Goal: Information Seeking & Learning: Check status

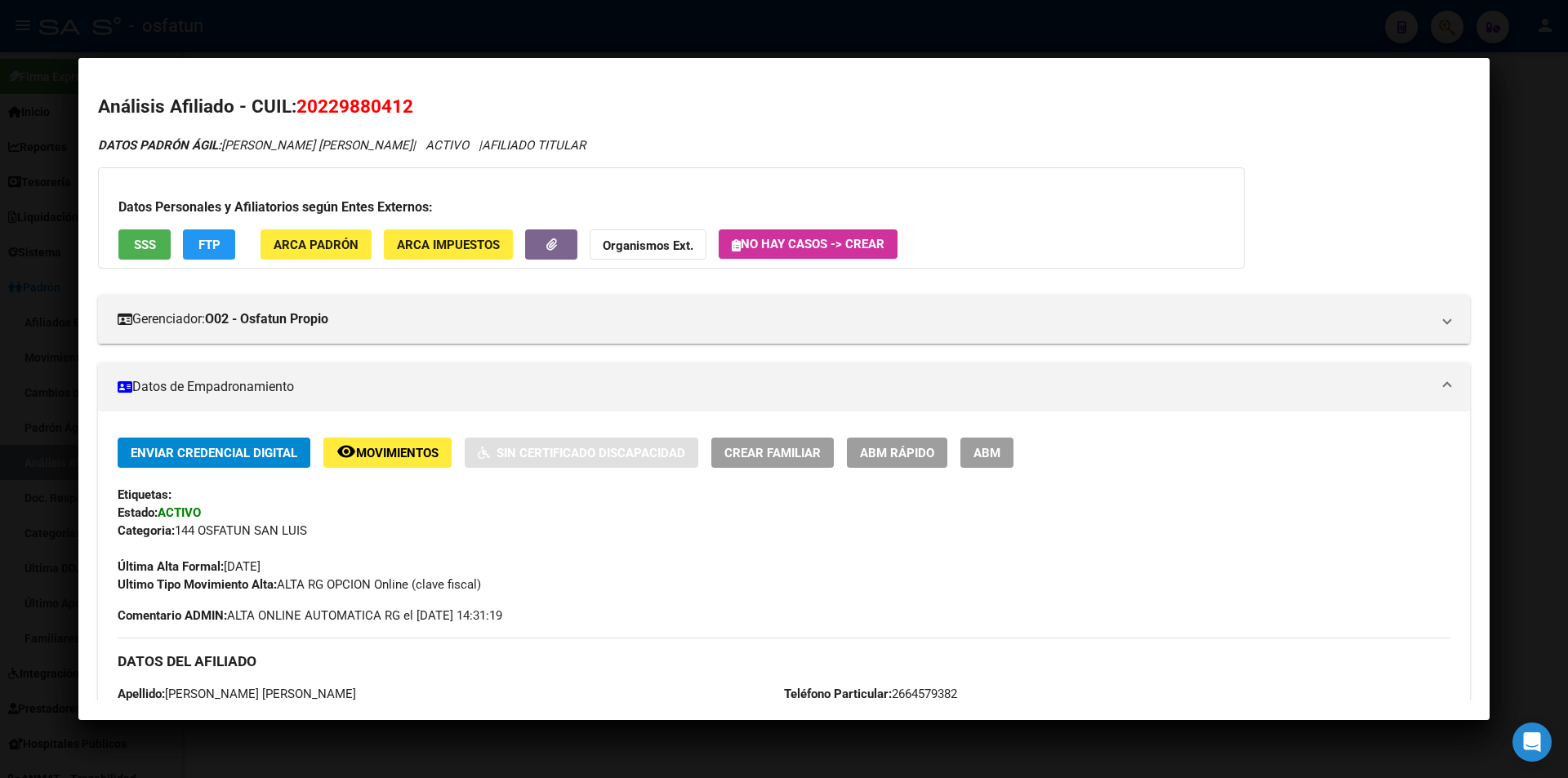
scroll to position [807, 0]
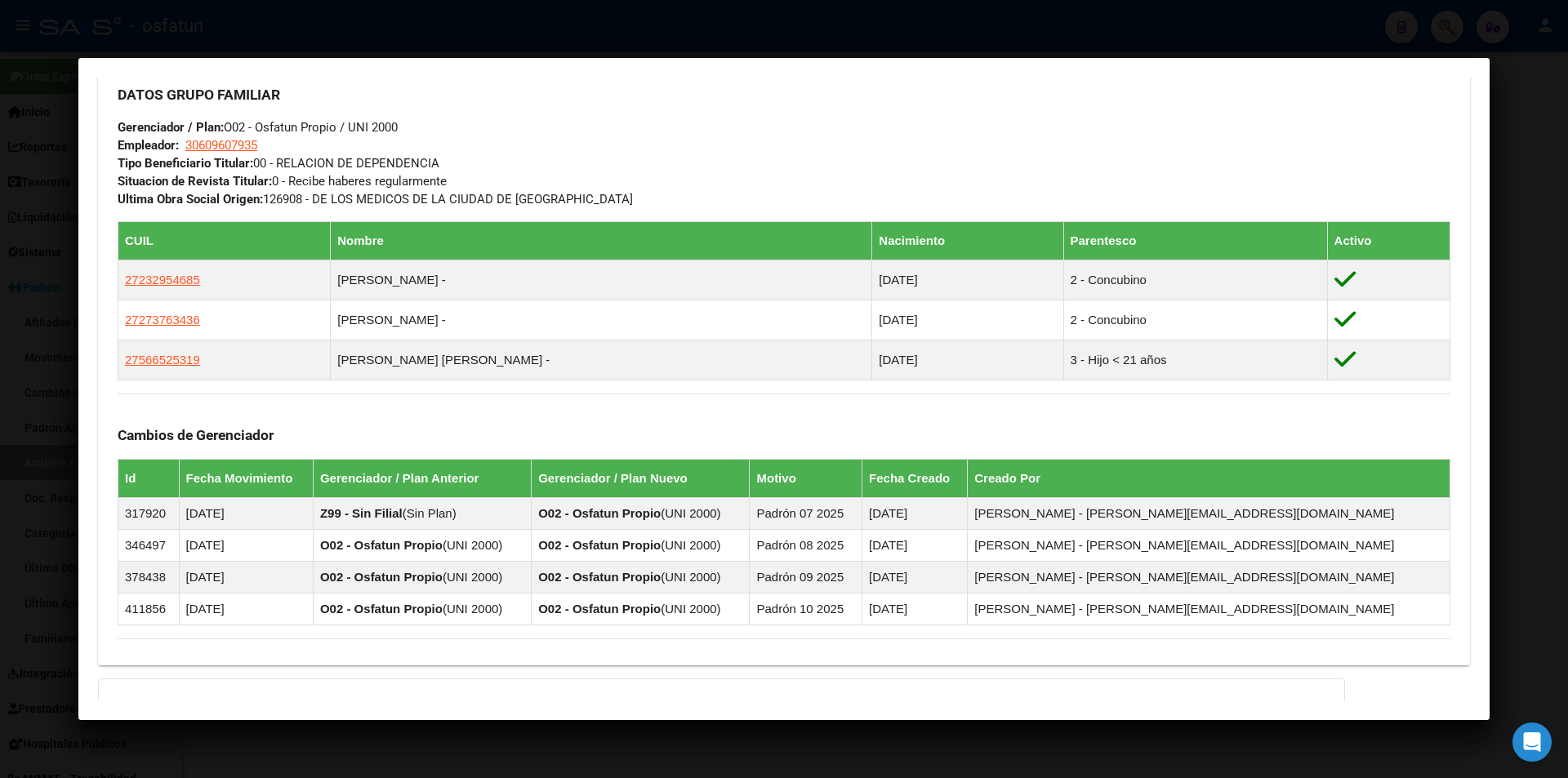
click at [488, 183] on div "DATOS GRUPO FAMILIAR Gerenciador / Plan: O02 - Osfatun Propio / UNI 2000 Emplea…" at bounding box center [783, 139] width 1333 height 137
click at [565, 70] on mat-dialog-container "Análisis Afiliado - CUIL: 20229880412 DATOS PADRÓN ÁGIL: [PERSON_NAME] [PERSON_…" at bounding box center [783, 388] width 1411 height 662
click at [582, 49] on div at bounding box center [784, 389] width 1568 height 778
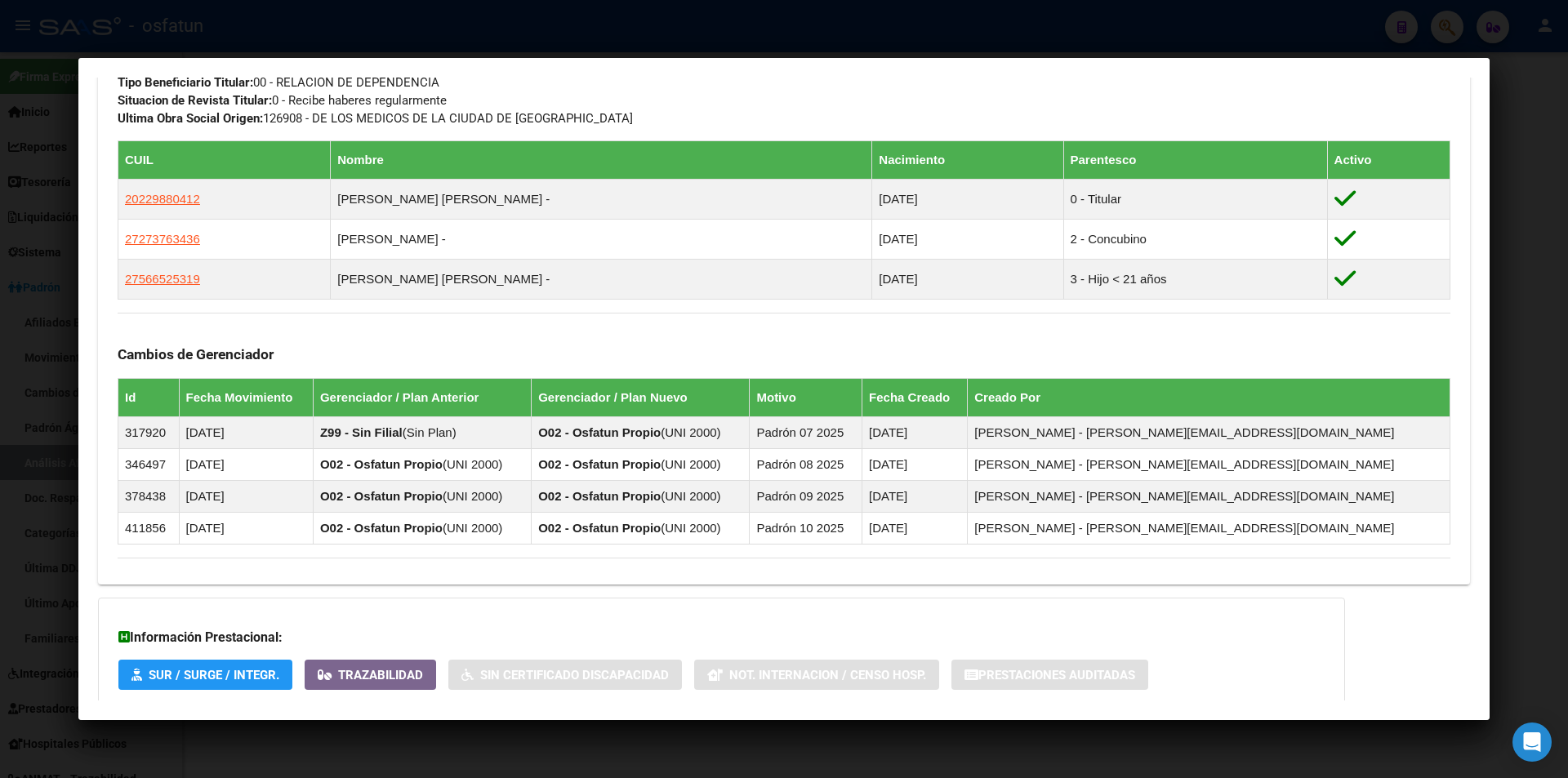
click at [599, 37] on div at bounding box center [784, 389] width 1568 height 778
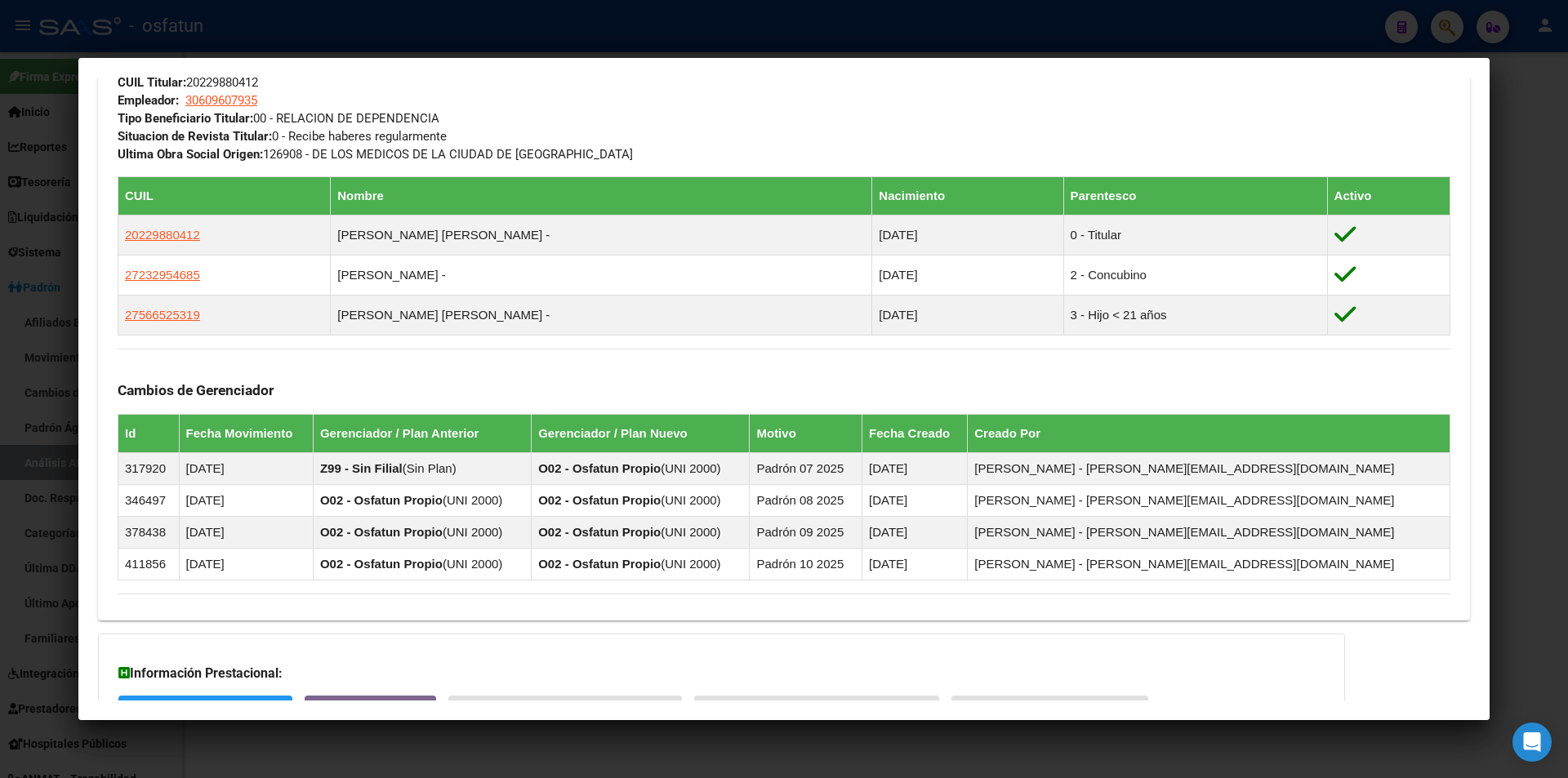
click at [618, 24] on div at bounding box center [784, 389] width 1568 height 778
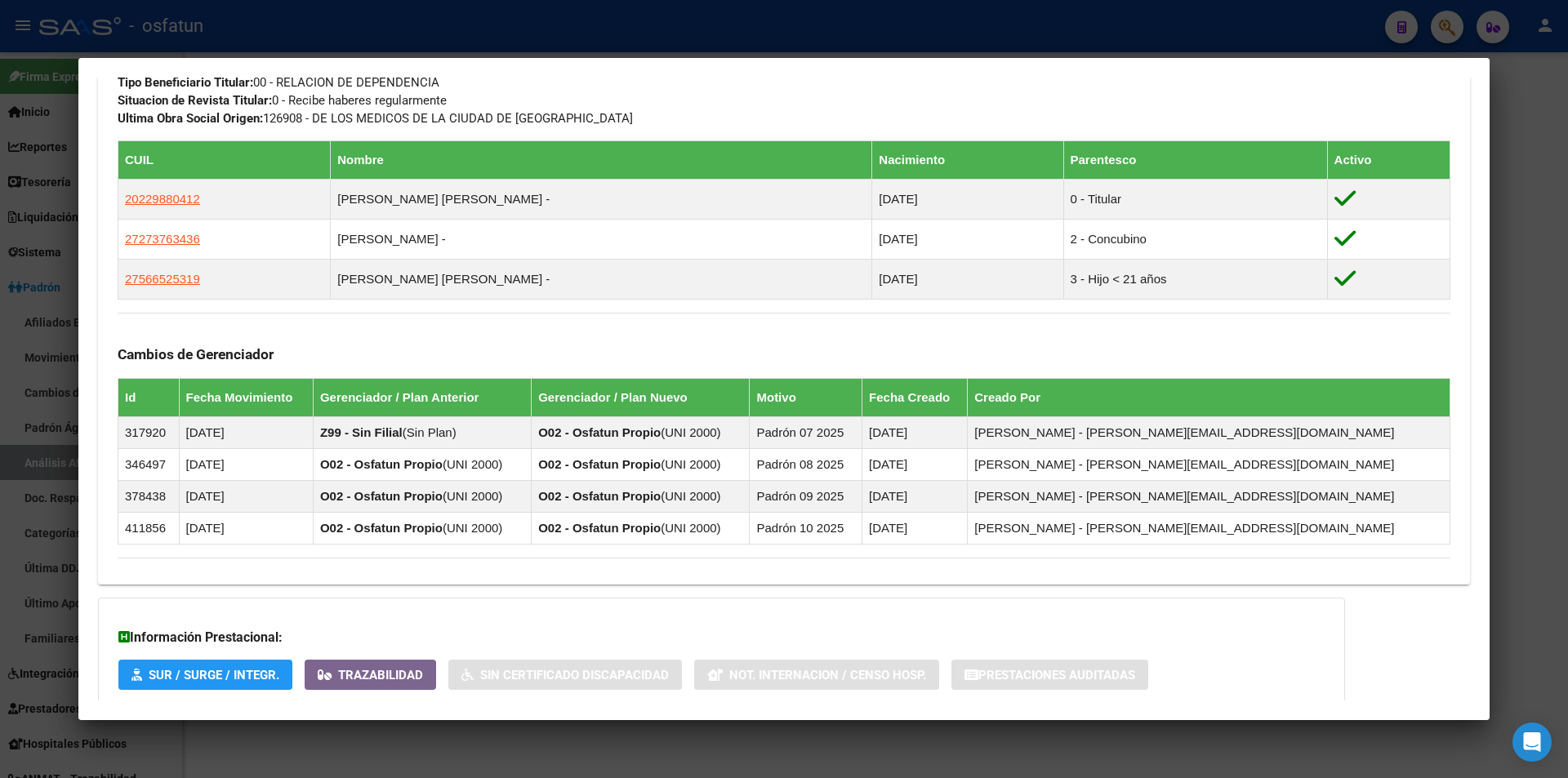
click at [663, 20] on div at bounding box center [784, 389] width 1568 height 778
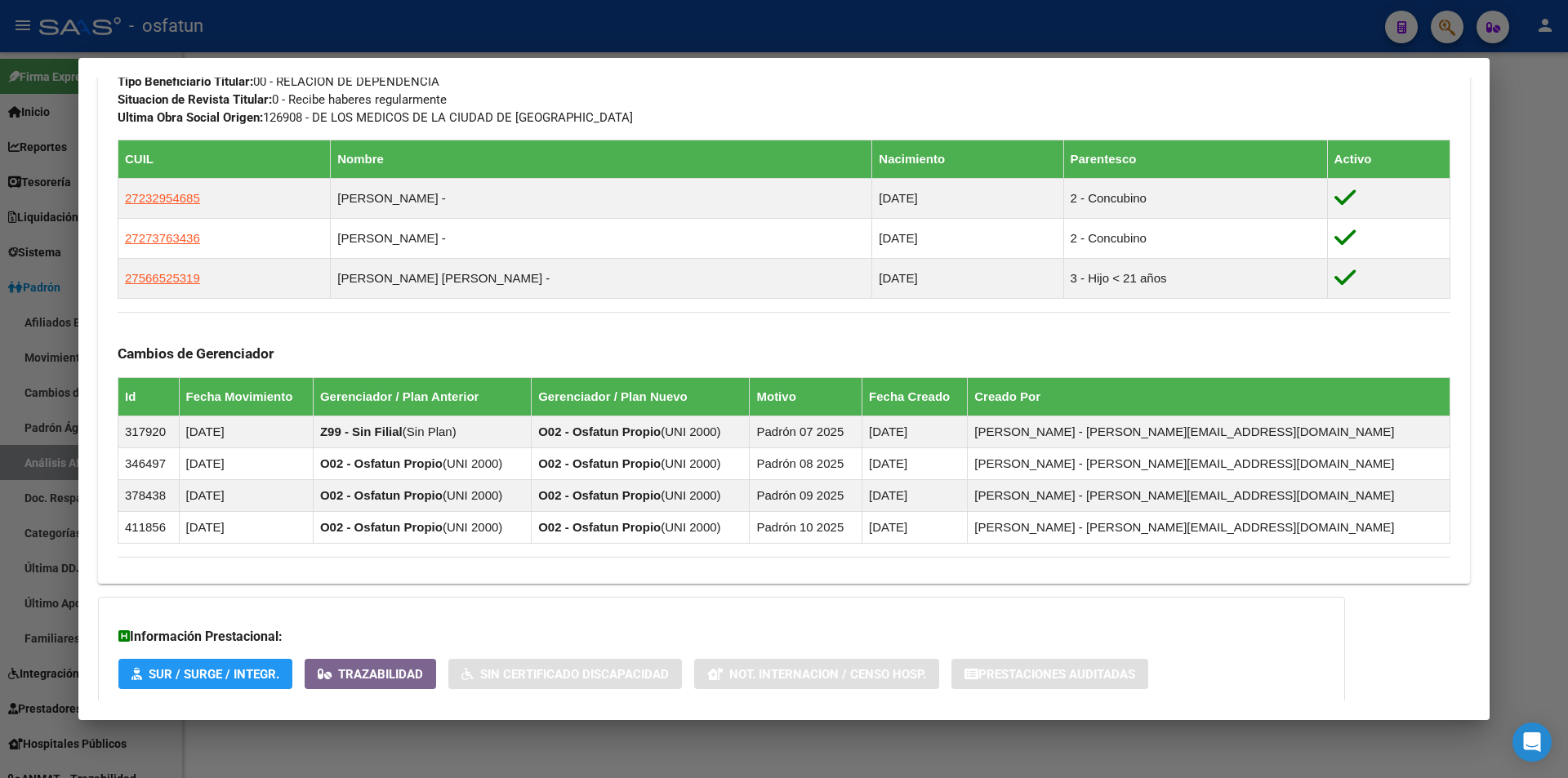
click at [673, 9] on div at bounding box center [784, 389] width 1568 height 778
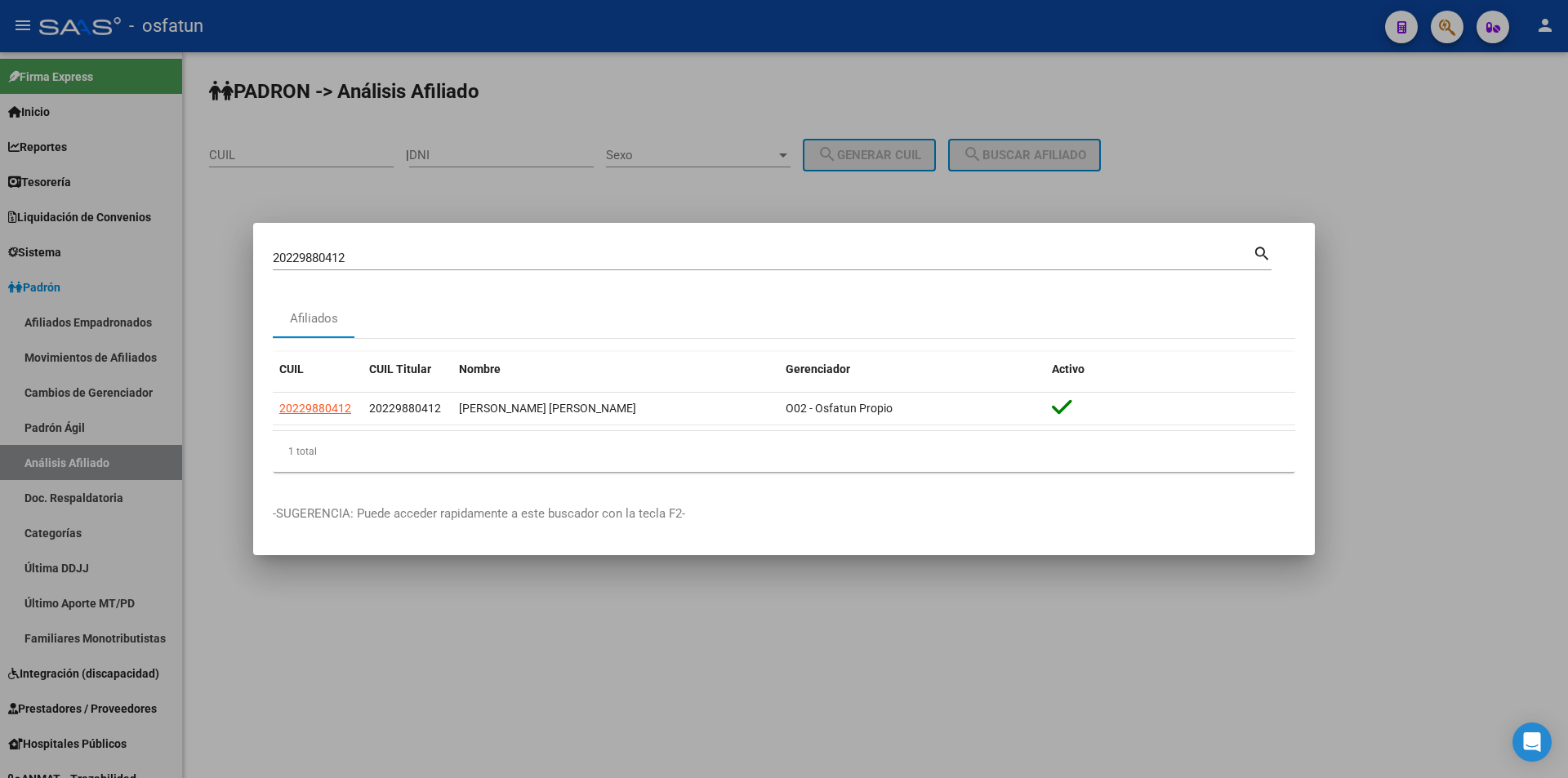
drag, startPoint x: 403, startPoint y: 242, endPoint x: 92, endPoint y: 251, distance: 311.1
click at [92, 251] on div "20229880412 Buscar (apellido, dni, cuil, nro traspaso, cuit, obra social) searc…" at bounding box center [784, 389] width 1568 height 778
drag, startPoint x: 377, startPoint y: 257, endPoint x: 165, endPoint y: 263, distance: 212.1
click at [166, 263] on div "20229880412 Buscar (apellido, dni, cuil, nro traspaso, cuit, obra social) searc…" at bounding box center [784, 389] width 1568 height 778
paste input "530637841"
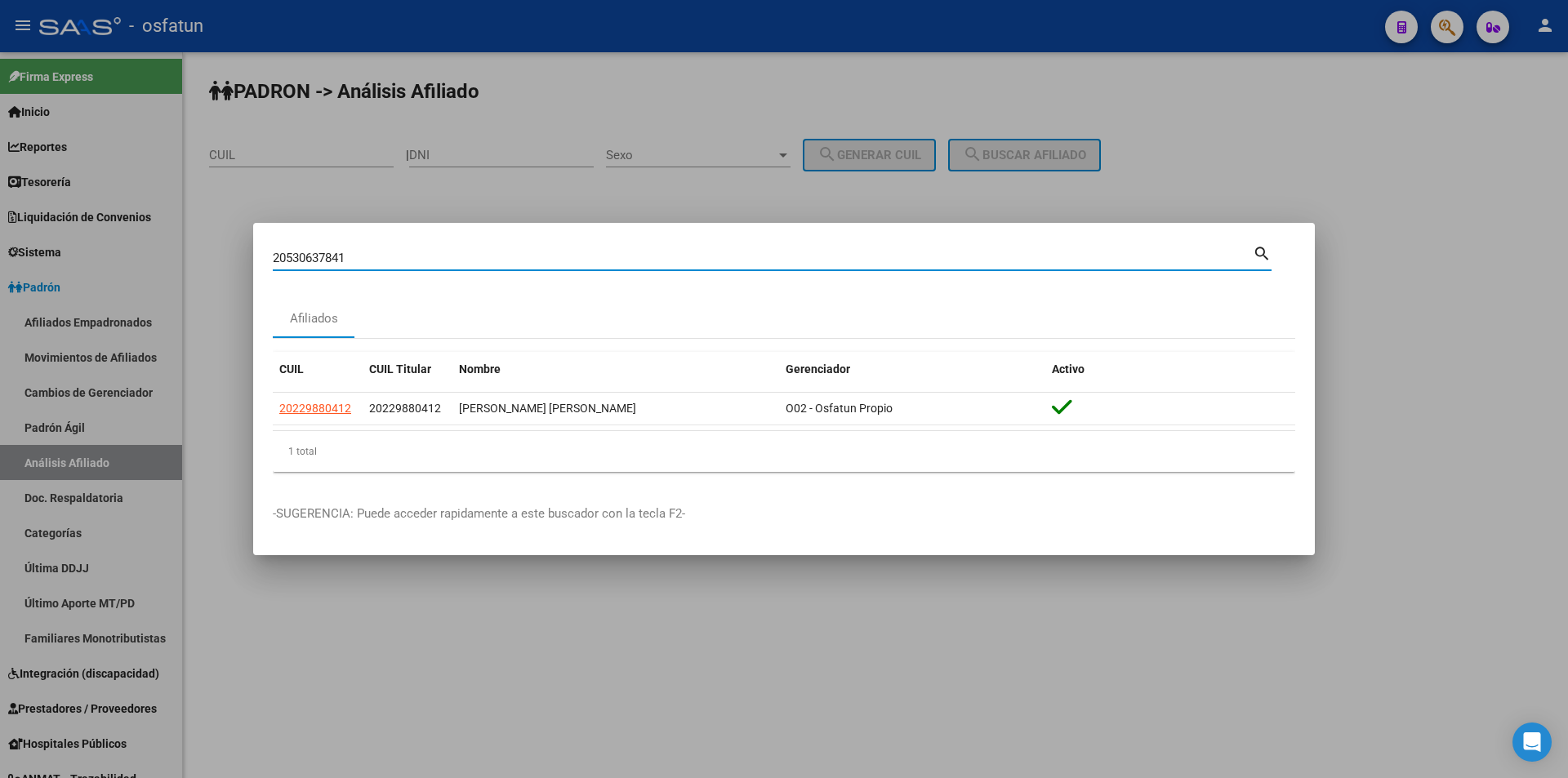
type input "20530637841"
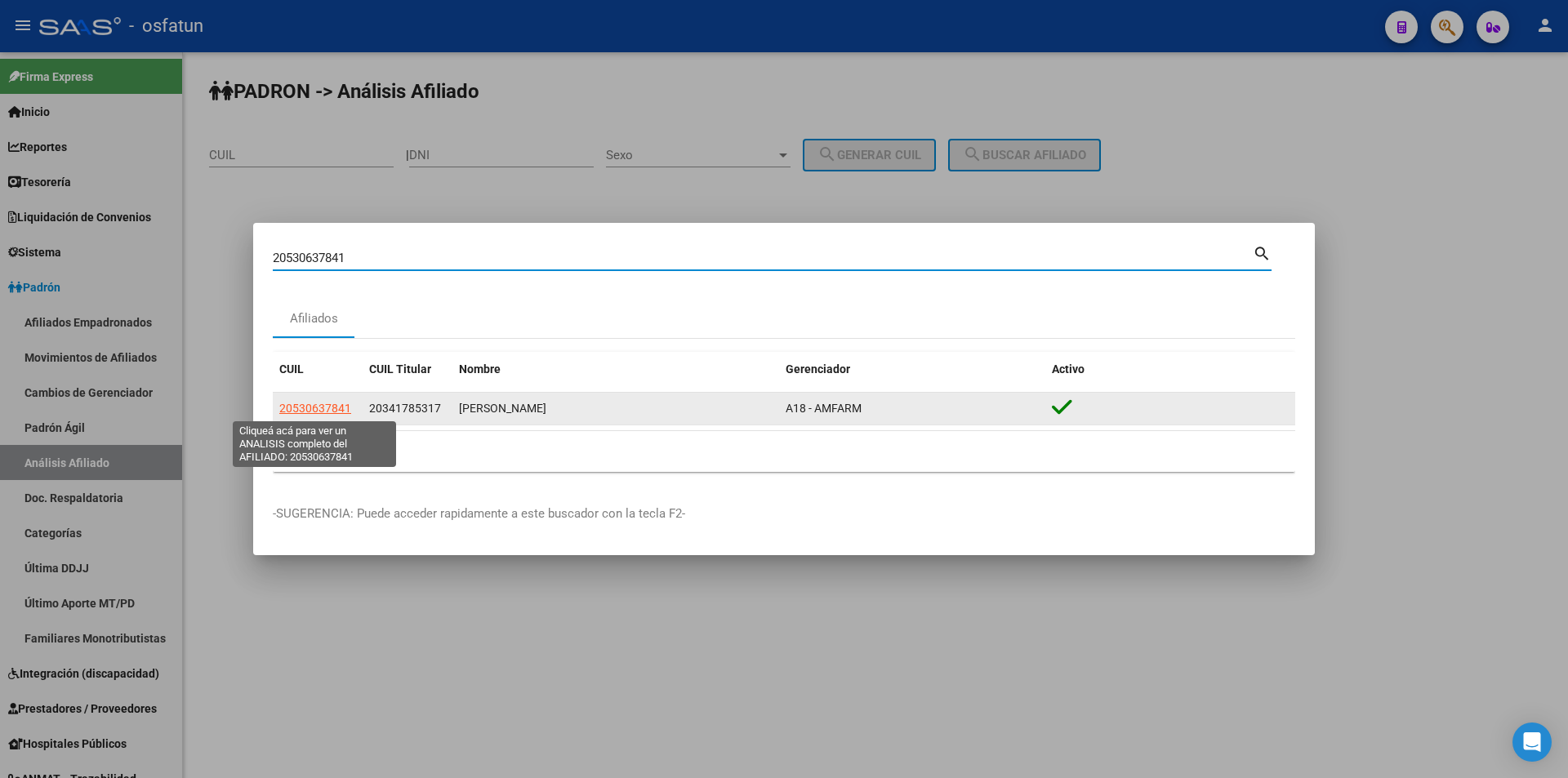
click at [327, 407] on span "20530637841" at bounding box center [315, 408] width 72 height 13
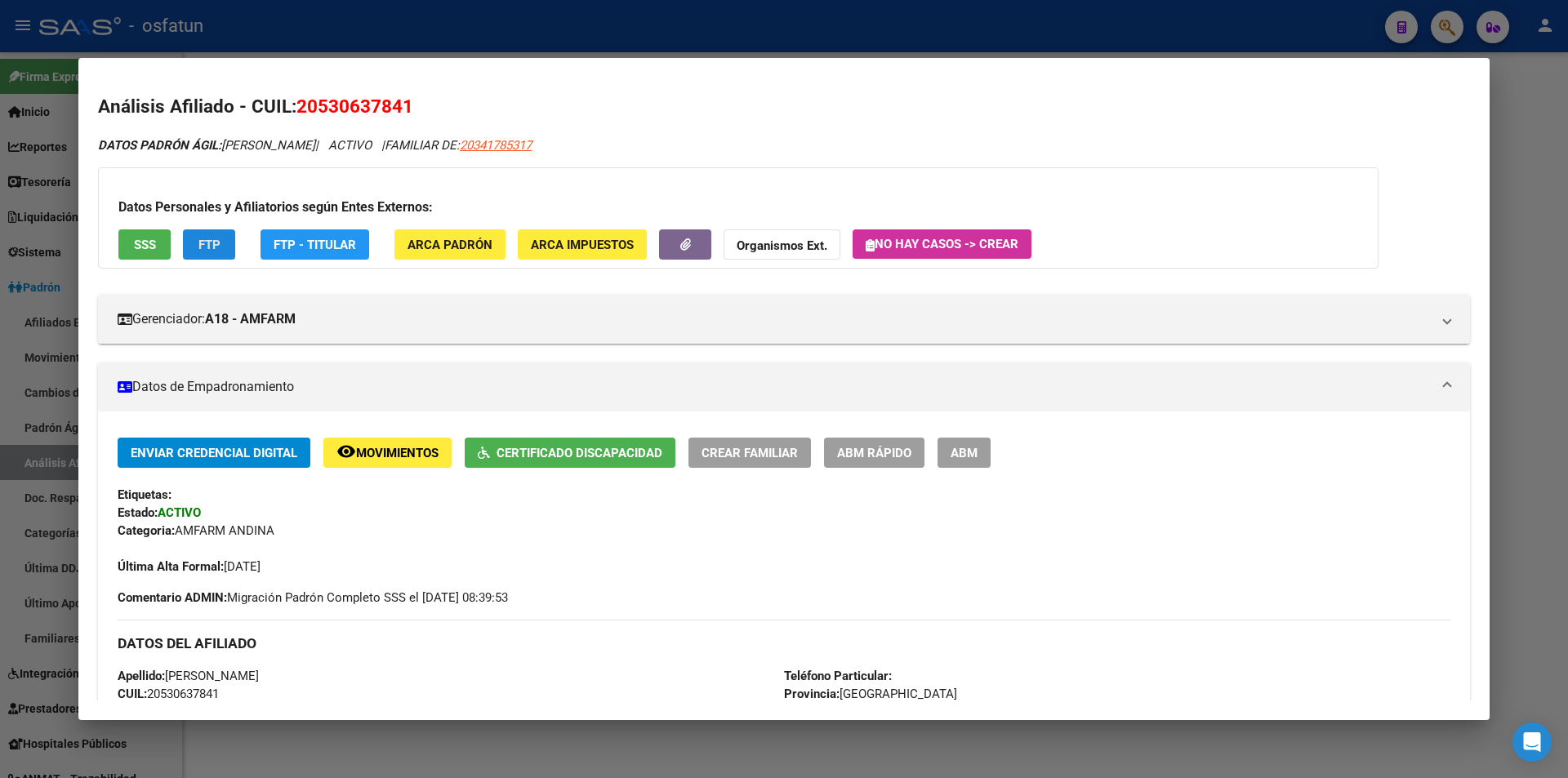
click at [233, 245] on button "FTP" at bounding box center [209, 245] width 53 height 31
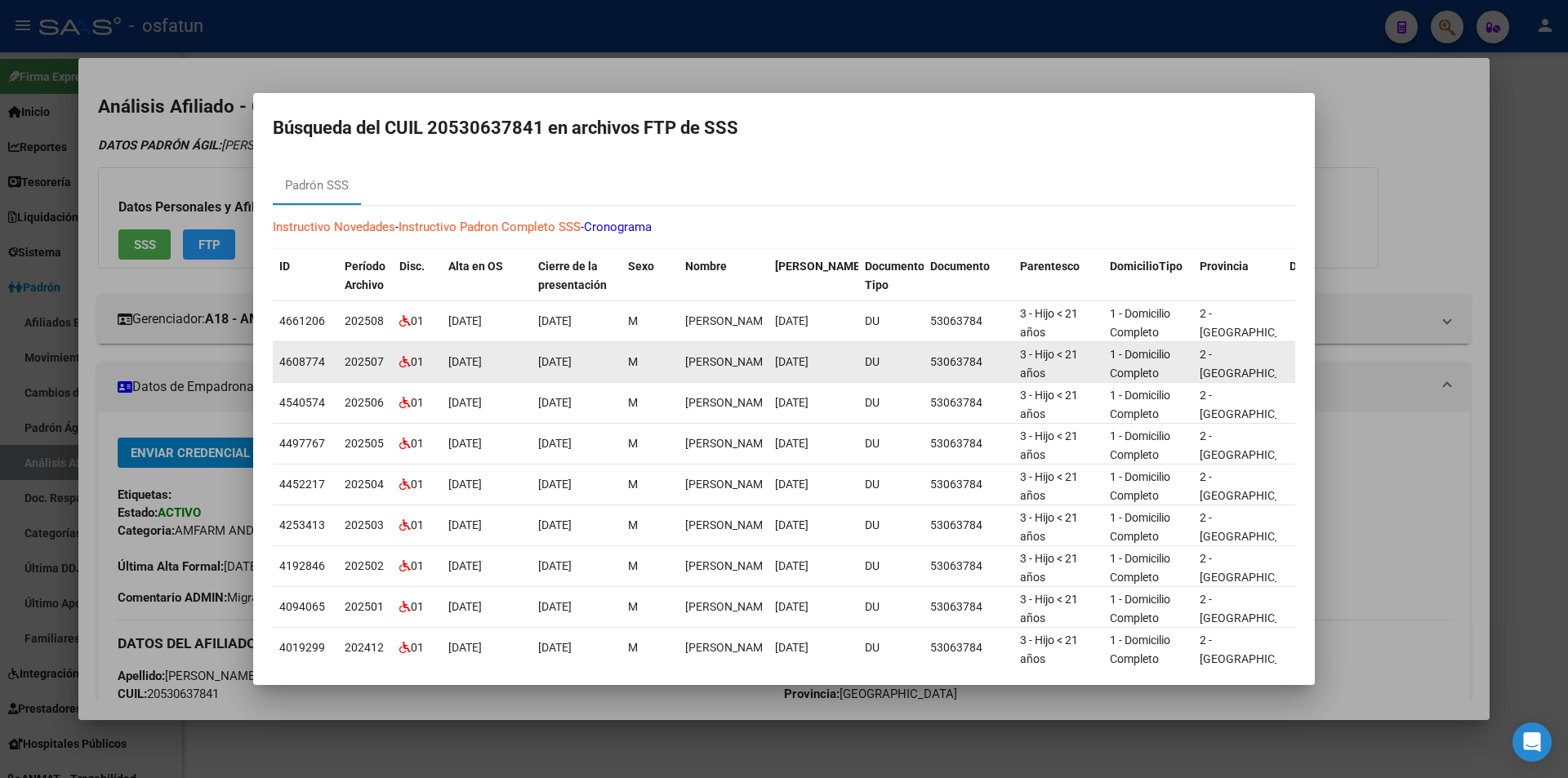
scroll to position [0, 0]
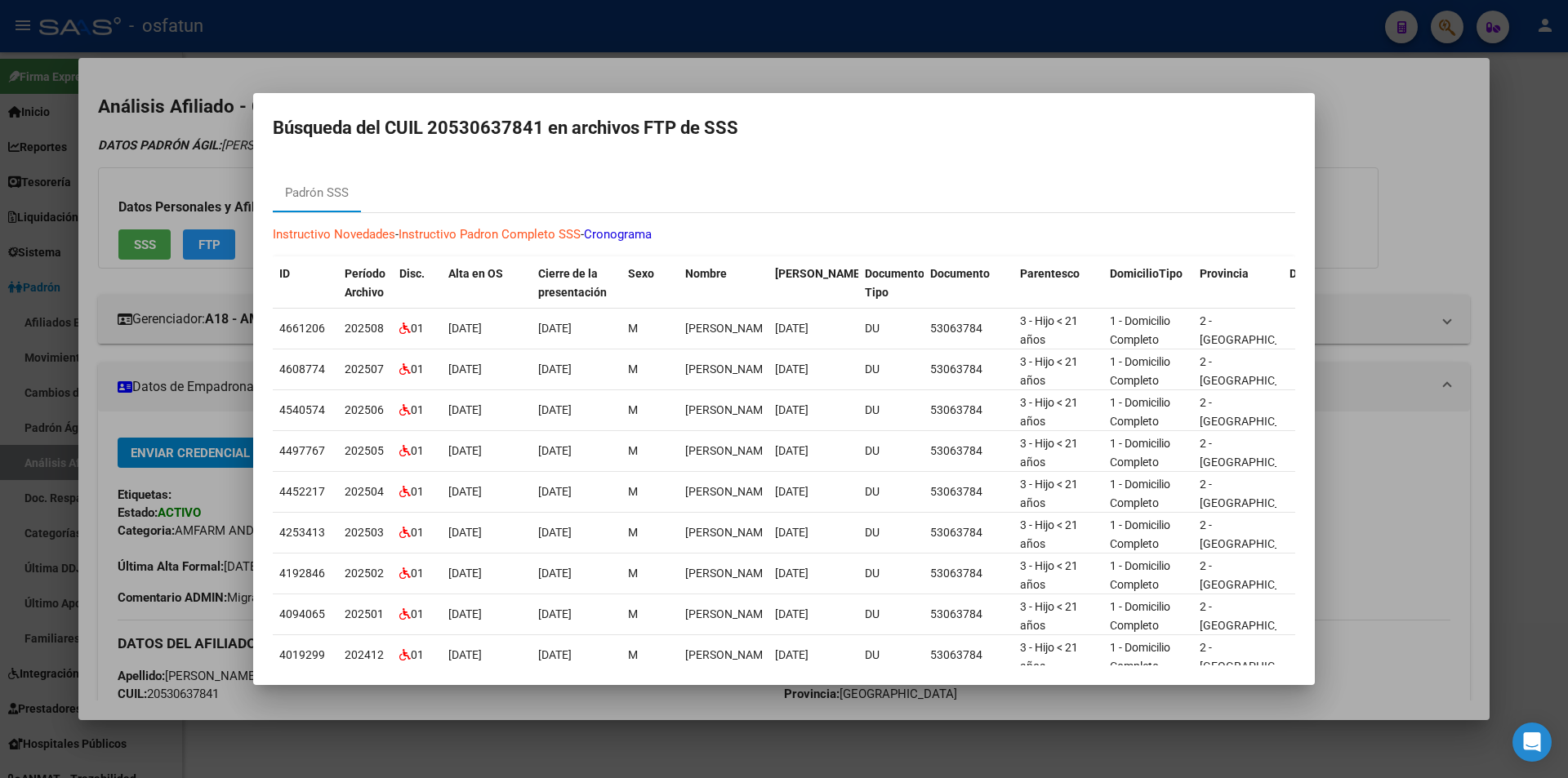
click at [946, 83] on div at bounding box center [784, 389] width 1568 height 778
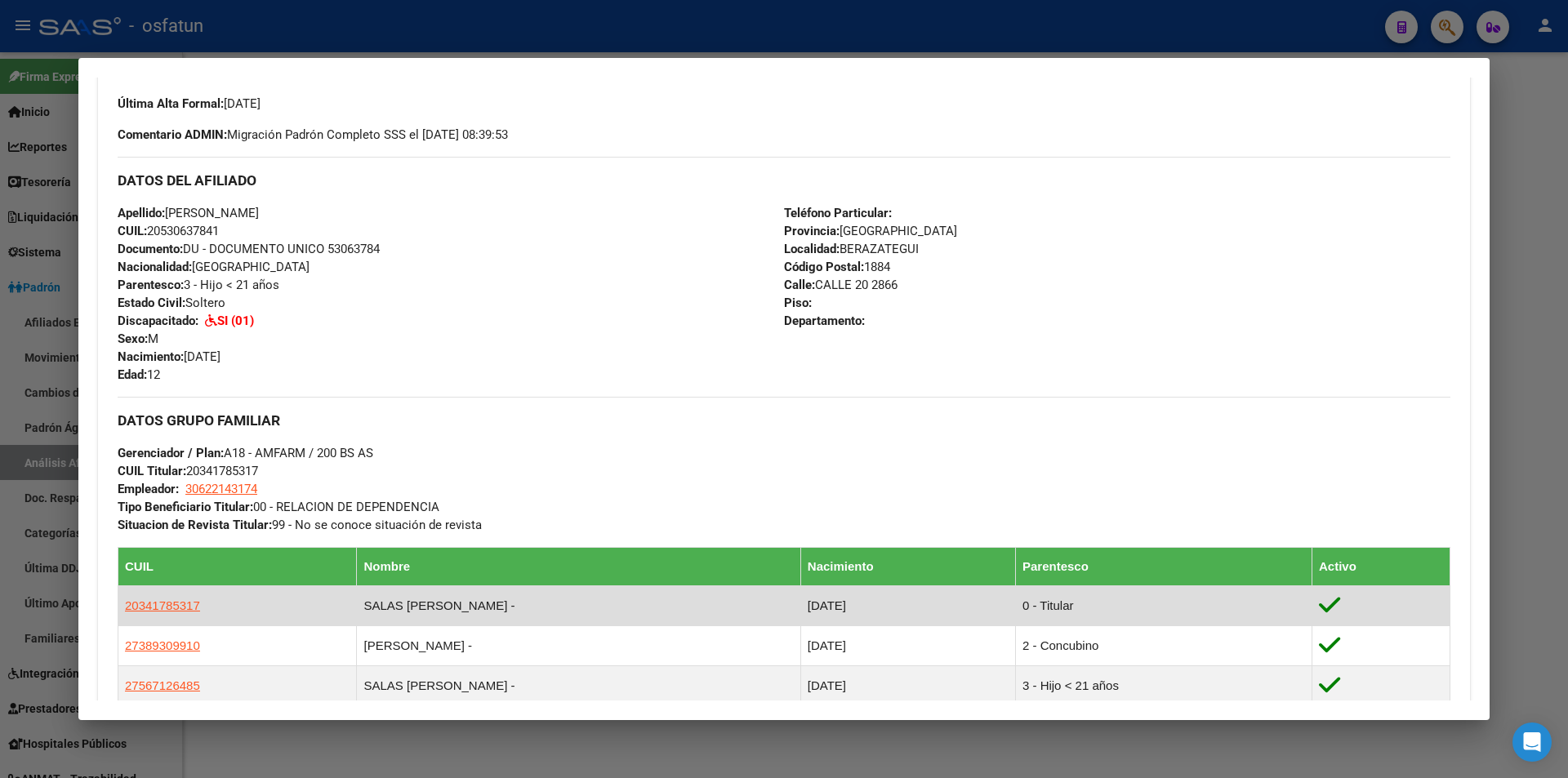
scroll to position [490, 0]
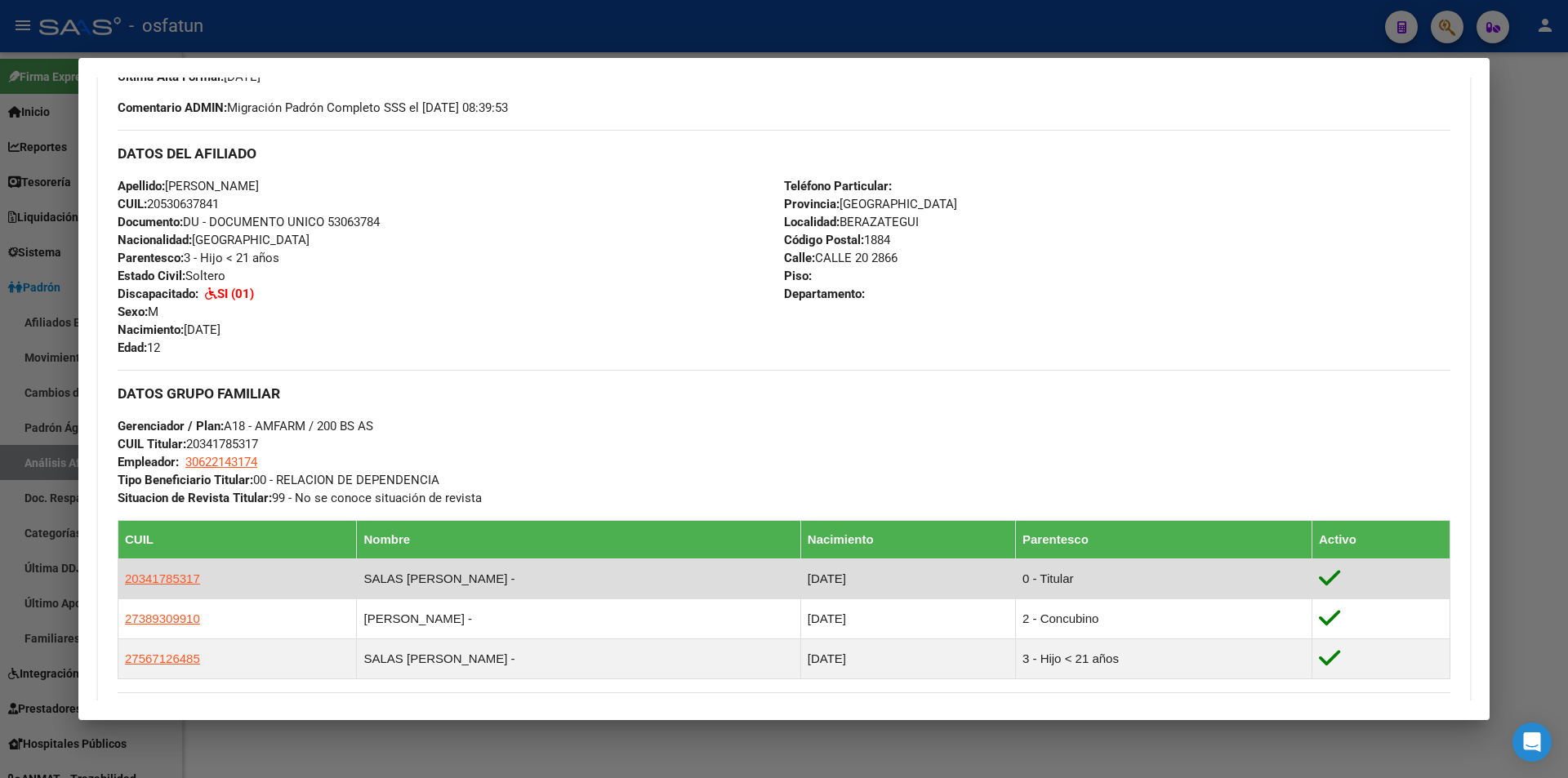
click at [164, 585] on app-link-go-to "20341785317" at bounding box center [162, 578] width 75 height 18
click at [164, 580] on span "20341785317" at bounding box center [162, 578] width 75 height 14
type textarea "20341785317"
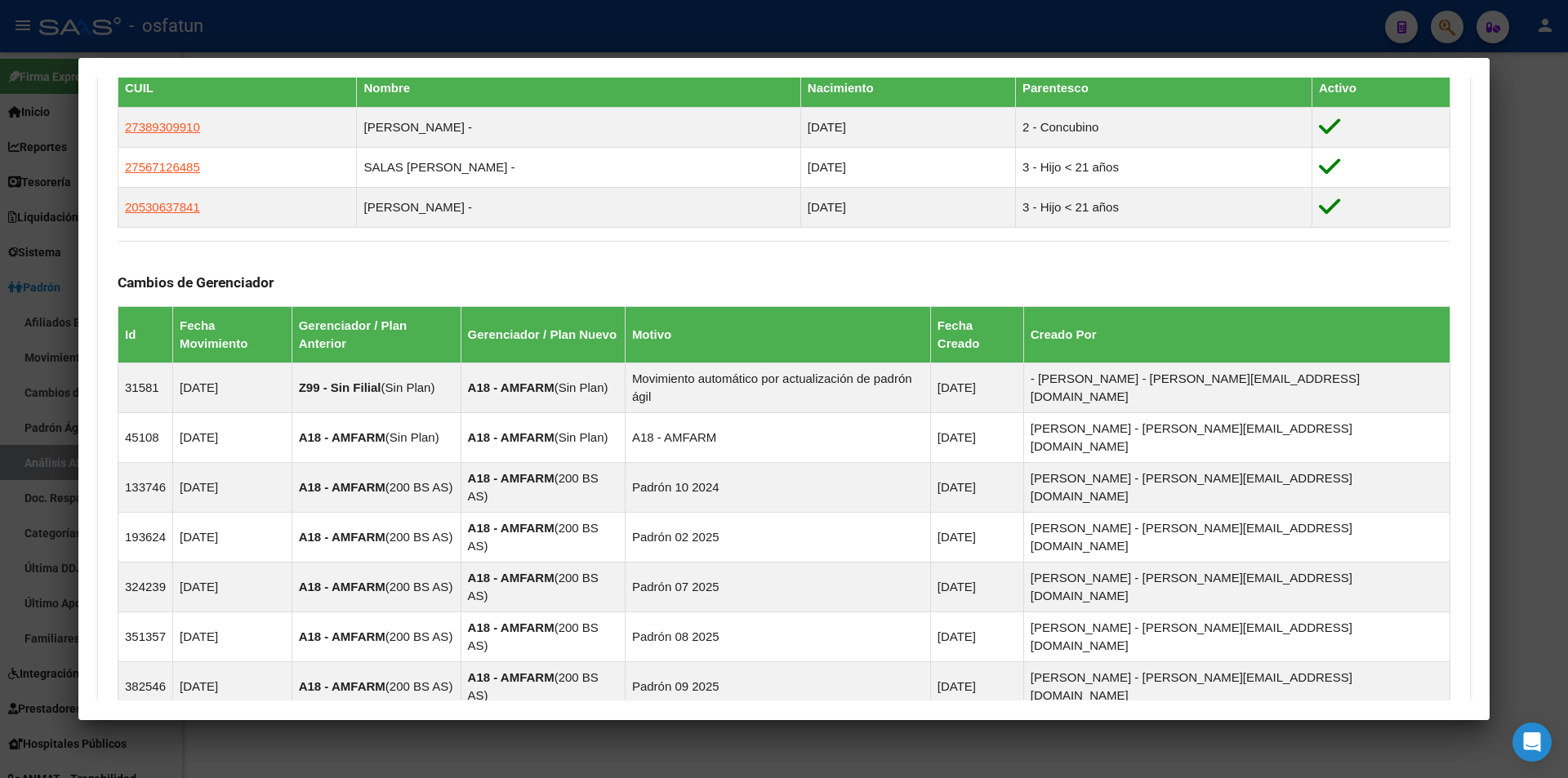
scroll to position [1064, 0]
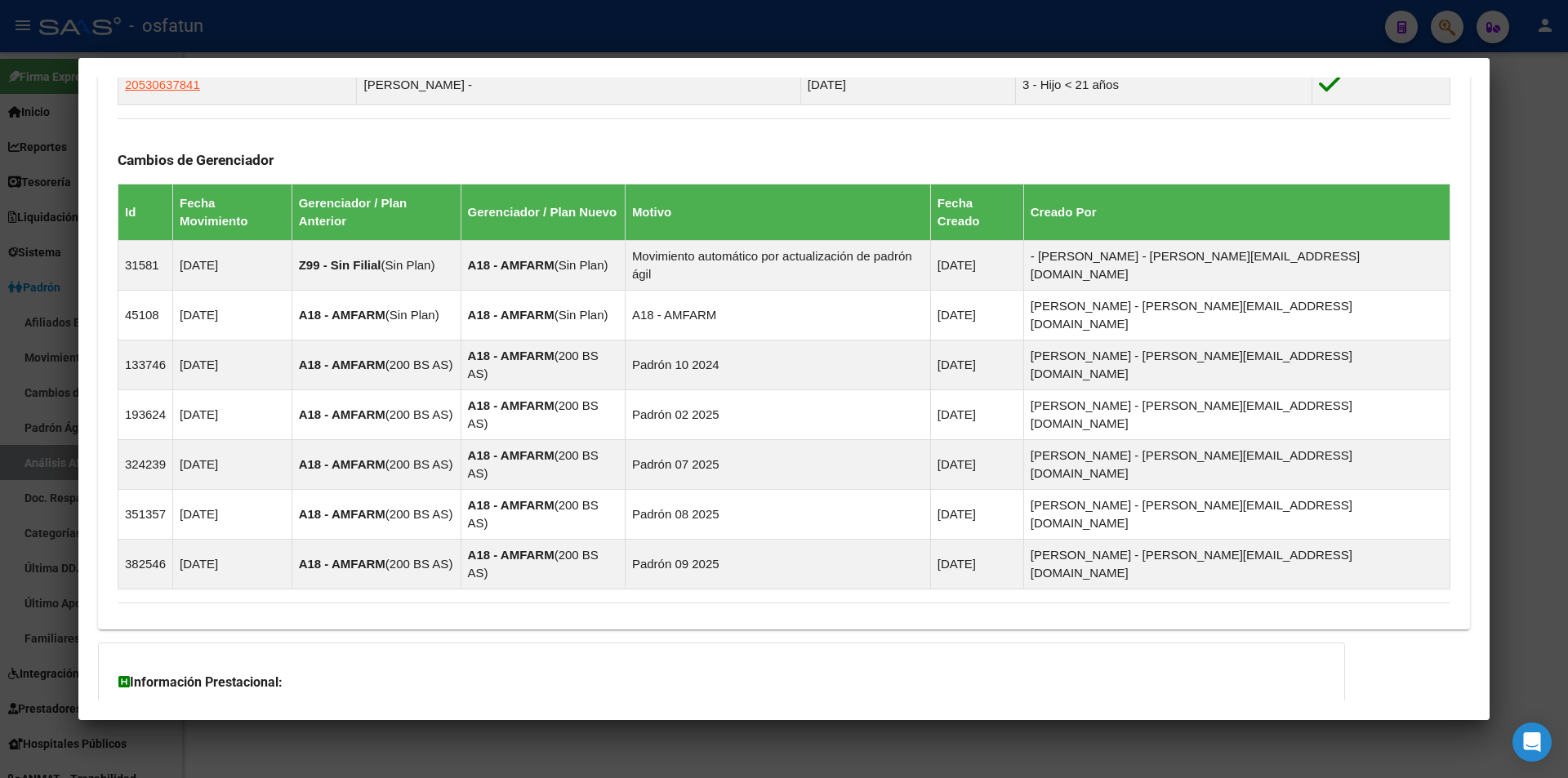
click at [1556, 245] on div at bounding box center [784, 389] width 1568 height 778
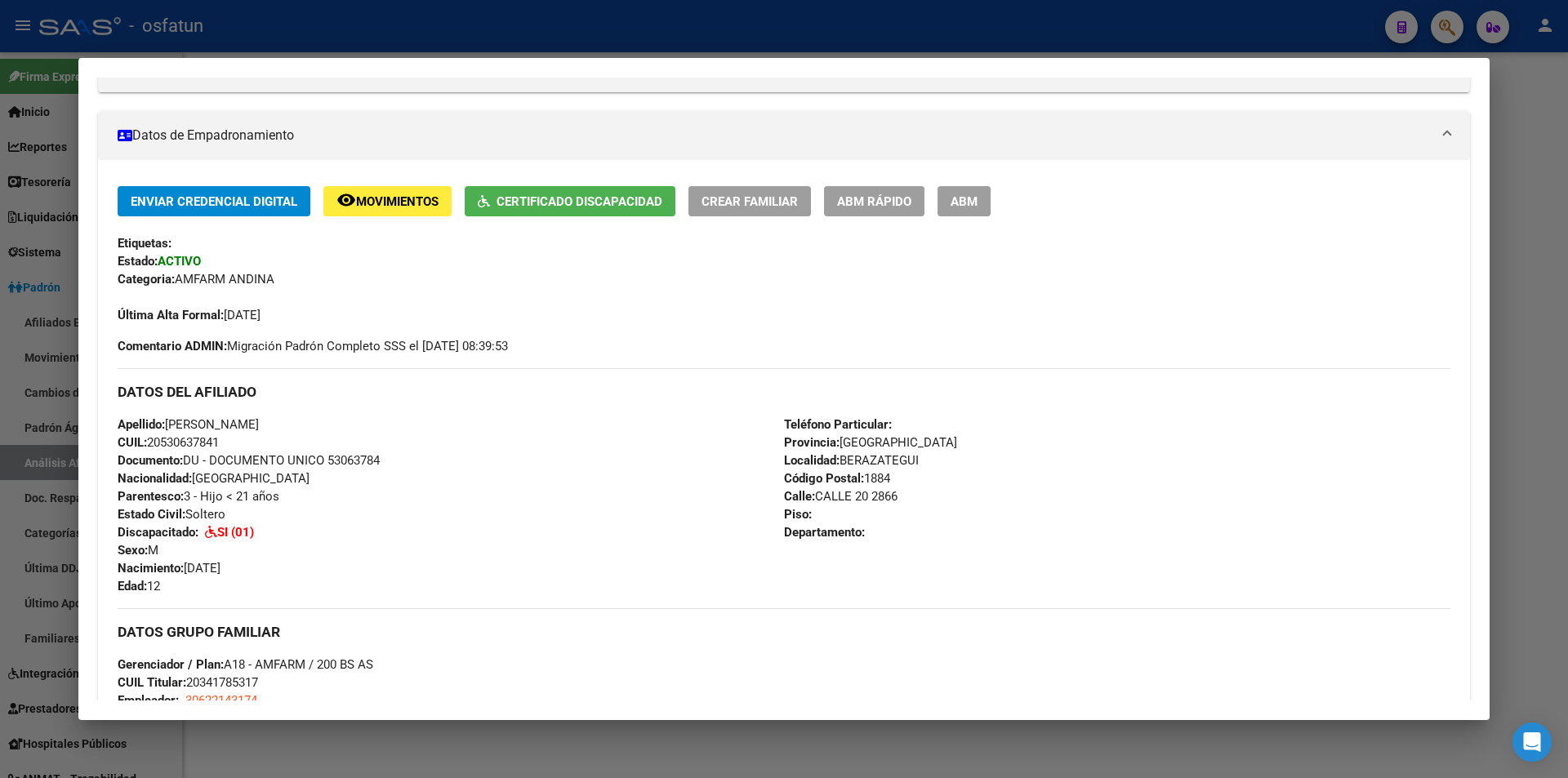
scroll to position [245, 0]
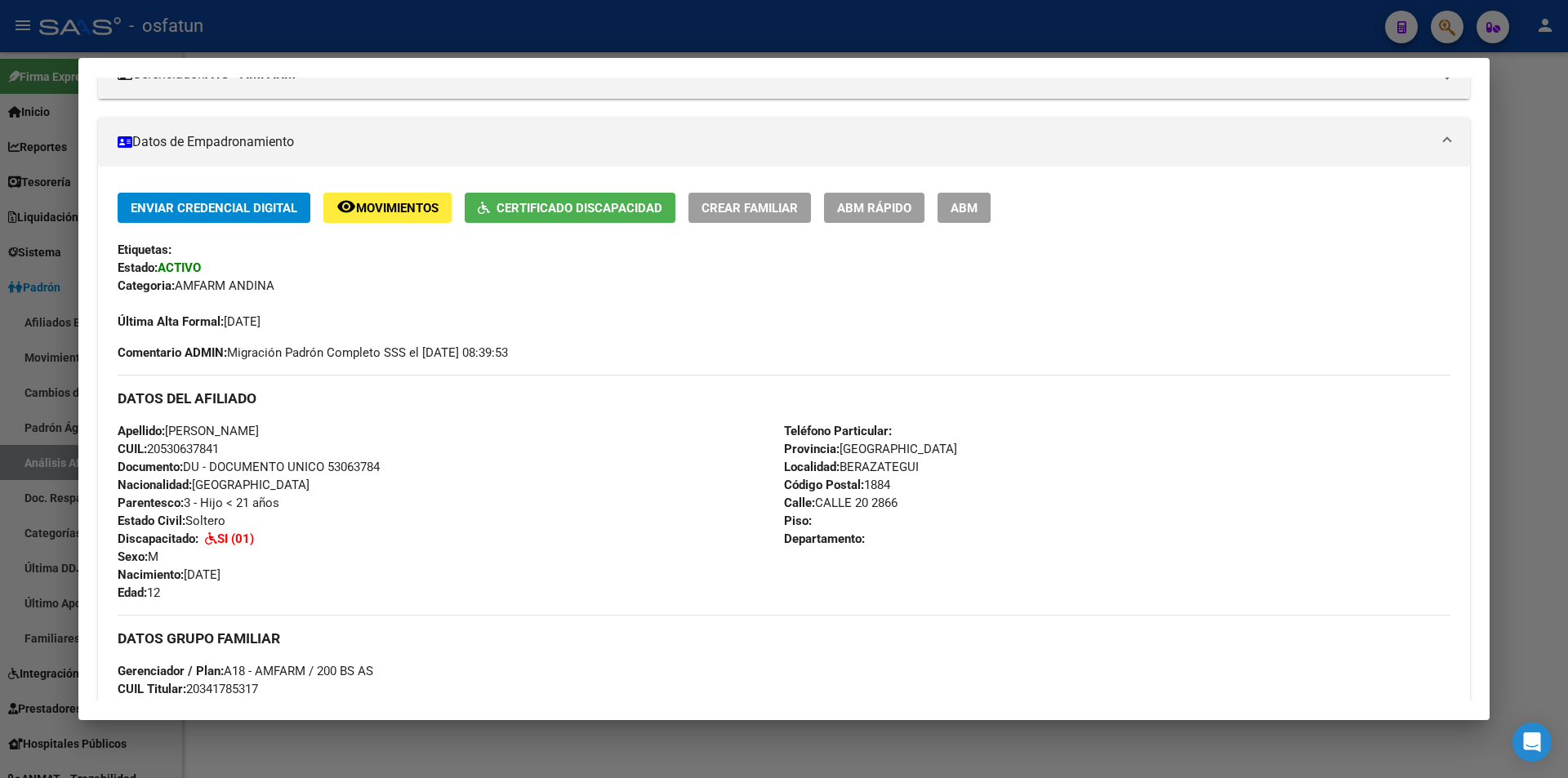
drag, startPoint x: 658, startPoint y: 60, endPoint x: 669, endPoint y: 58, distance: 11.2
click at [660, 60] on mat-dialog-container "Análisis Afiliado - CUIL: 20530637841 DATOS PADRÓN ÁGIL: [PERSON_NAME] | ACTIVO…" at bounding box center [783, 388] width 1411 height 662
click at [718, 52] on div at bounding box center [784, 389] width 1568 height 778
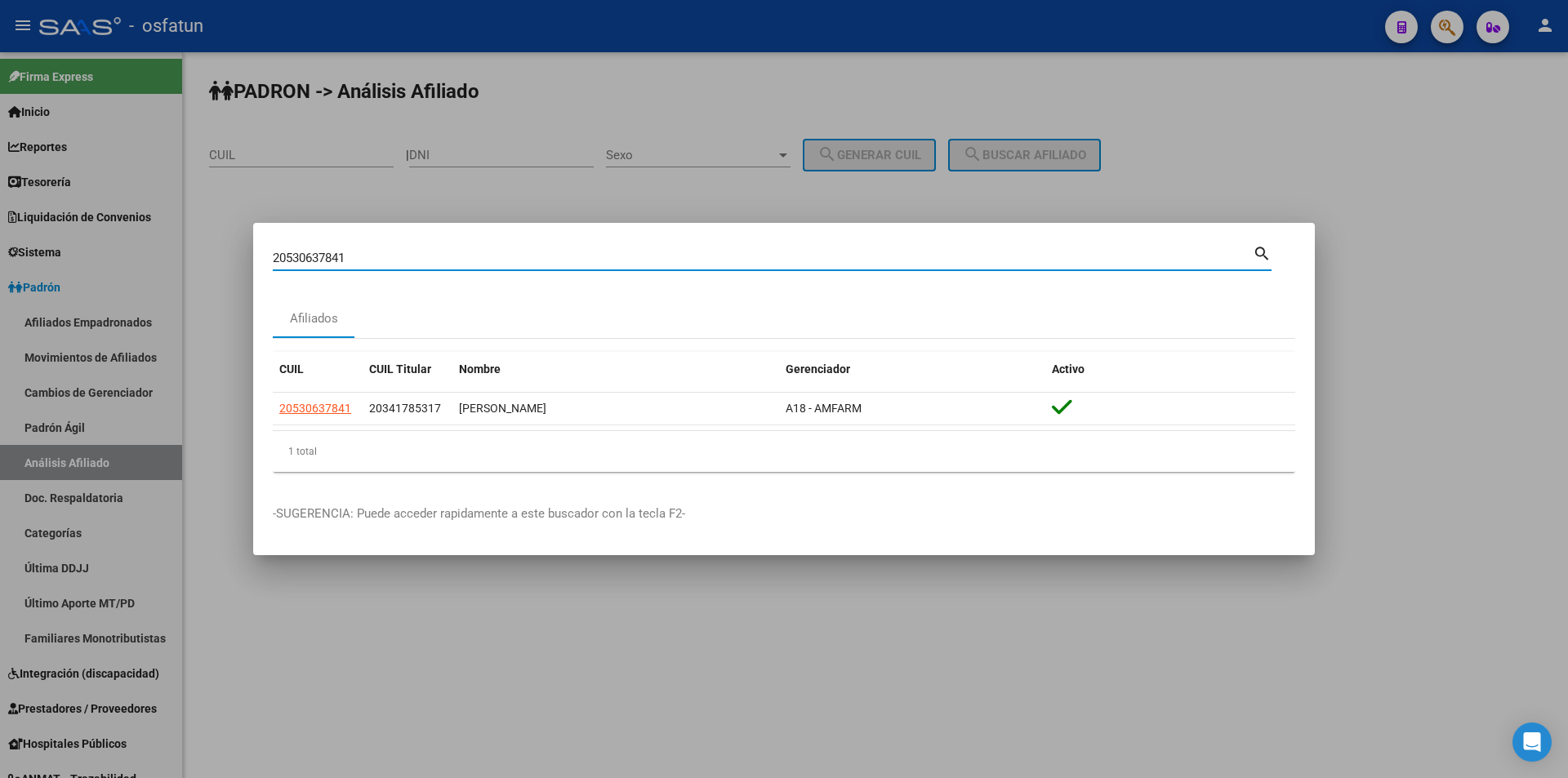
drag, startPoint x: 367, startPoint y: 257, endPoint x: 54, endPoint y: 233, distance: 313.9
click at [54, 233] on div "20530637841 Buscar (apellido, dni, cuil, nro traspaso, cuit, obra social) searc…" at bounding box center [784, 389] width 1568 height 778
paste input "7500140602"
type input "27500140602"
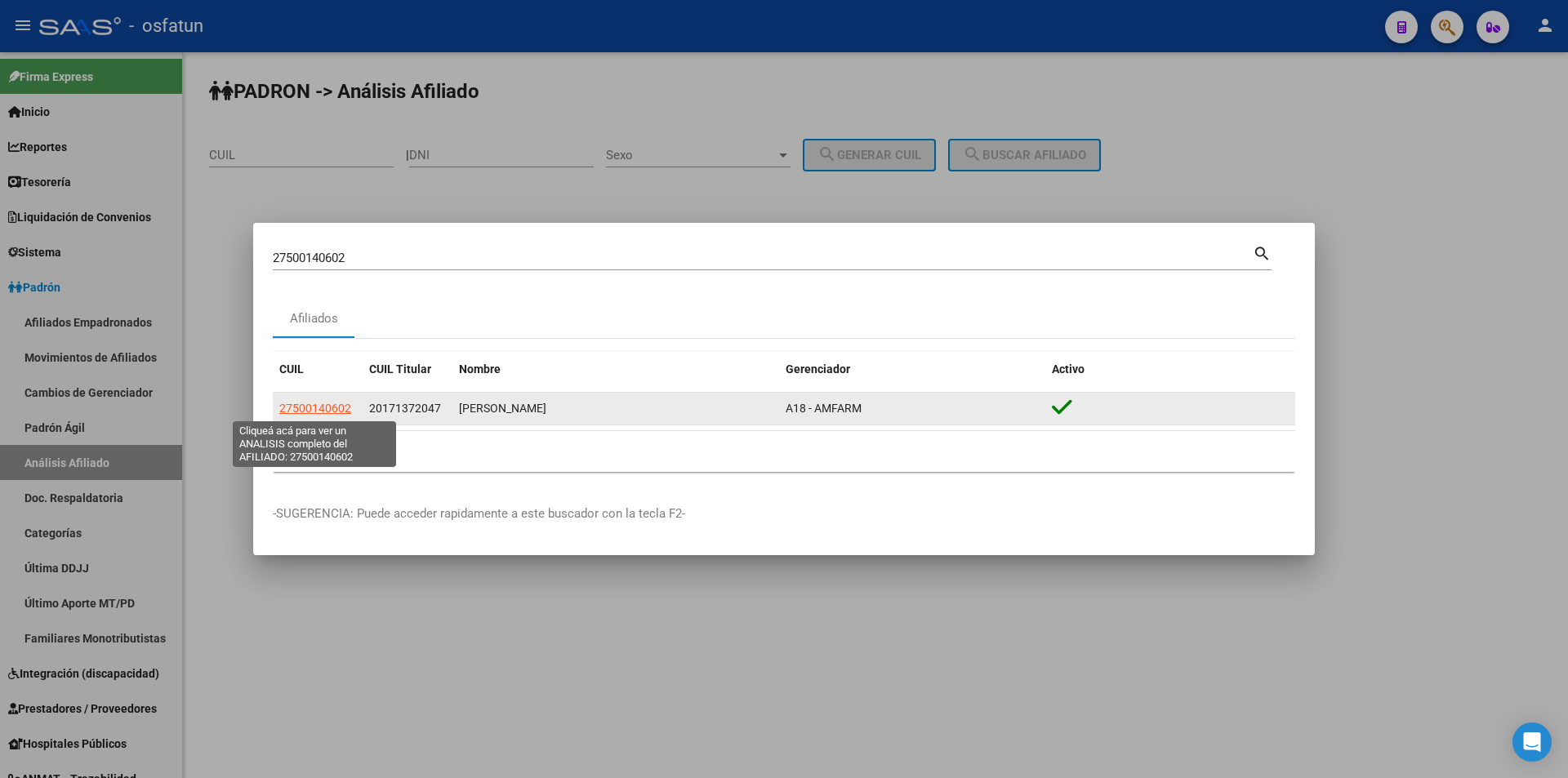
click at [347, 410] on span "27500140602" at bounding box center [315, 408] width 72 height 13
type textarea "27500140602"
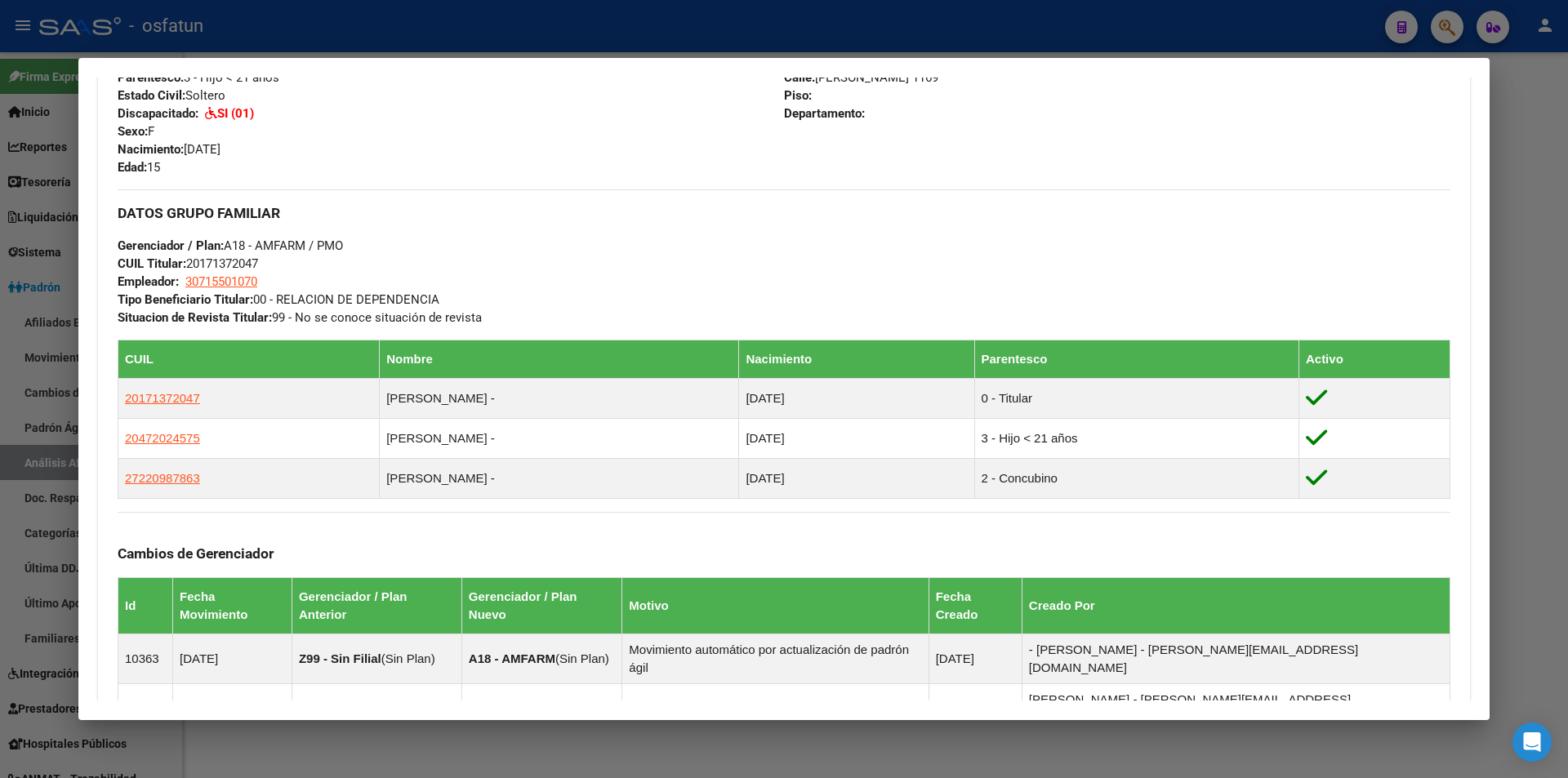
scroll to position [735, 0]
